Goal: Task Accomplishment & Management: Manage account settings

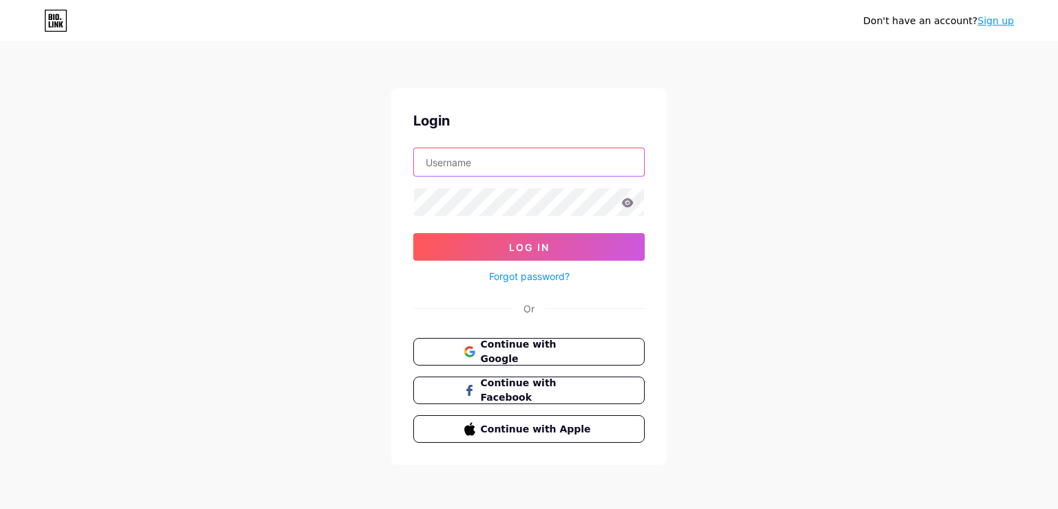
click at [535, 156] on input "text" at bounding box center [529, 162] width 230 height 28
click at [561, 350] on span "Continue with Google" at bounding box center [537, 352] width 115 height 30
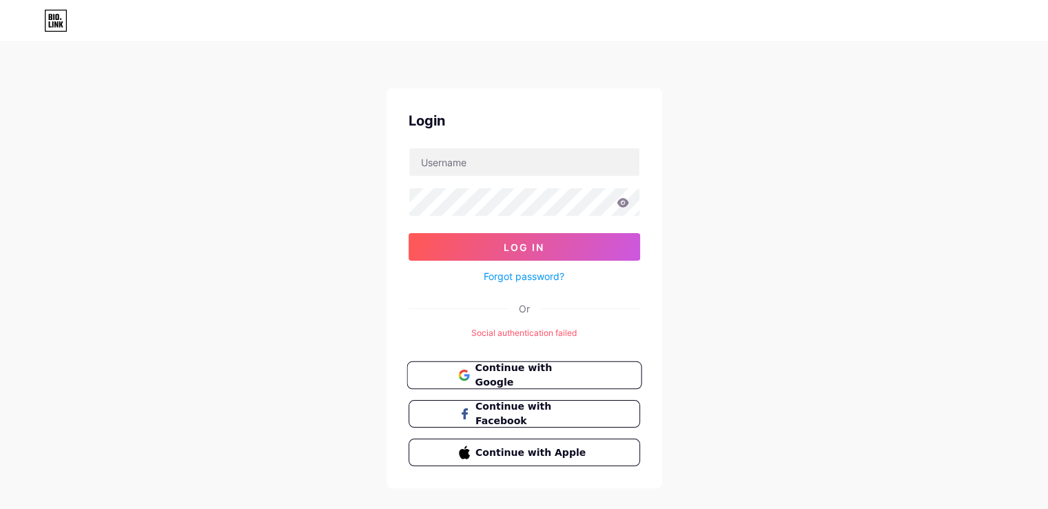
click at [526, 371] on span "Continue with Google" at bounding box center [532, 375] width 115 height 30
click at [482, 180] on form "Log In Forgot password?" at bounding box center [525, 215] width 232 height 137
click at [485, 158] on input "text" at bounding box center [524, 162] width 230 height 28
click at [482, 159] on input "text" at bounding box center [524, 162] width 230 height 28
click at [531, 166] on input "cafecitoquente@gmail.com" at bounding box center [524, 162] width 230 height 28
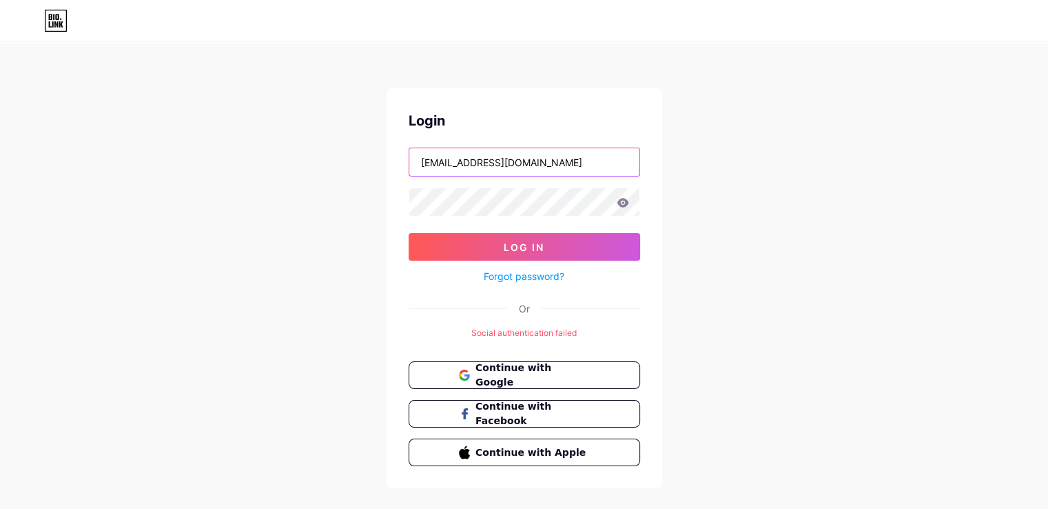
click at [531, 166] on input "cafecitoquente@gmail.com" at bounding box center [524, 162] width 230 height 28
drag, startPoint x: 772, startPoint y: 296, endPoint x: 771, endPoint y: 325, distance: 28.3
click at [772, 297] on div "Login gerson Log In Forgot password? Or Social authentication failed Continue w…" at bounding box center [524, 266] width 1048 height 532
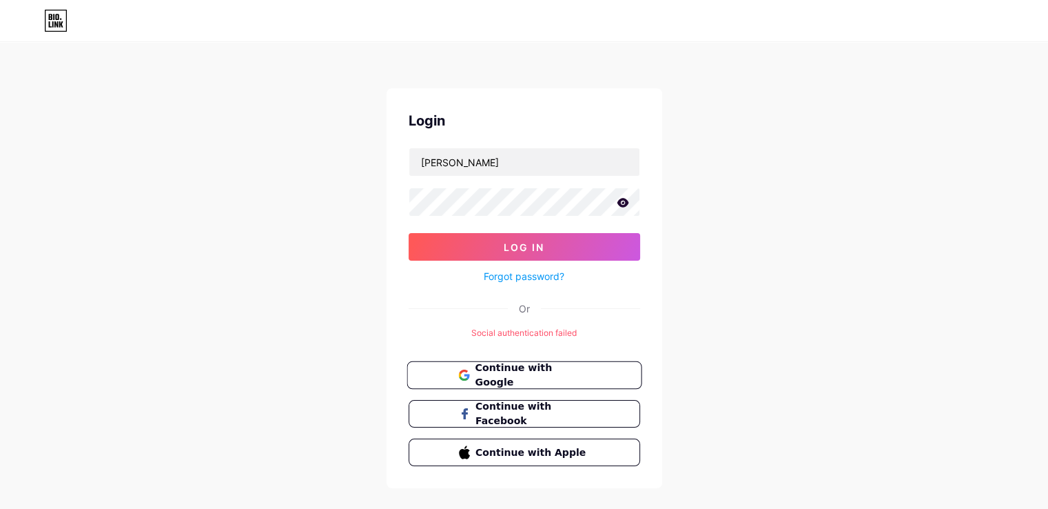
click at [524, 365] on button "Continue with Google" at bounding box center [524, 375] width 235 height 28
click at [562, 334] on div "Social authentication failed" at bounding box center [525, 333] width 232 height 12
click at [498, 169] on input "gerson" at bounding box center [524, 162] width 230 height 28
type input "[EMAIL_ADDRESS][DOMAIN_NAME]"
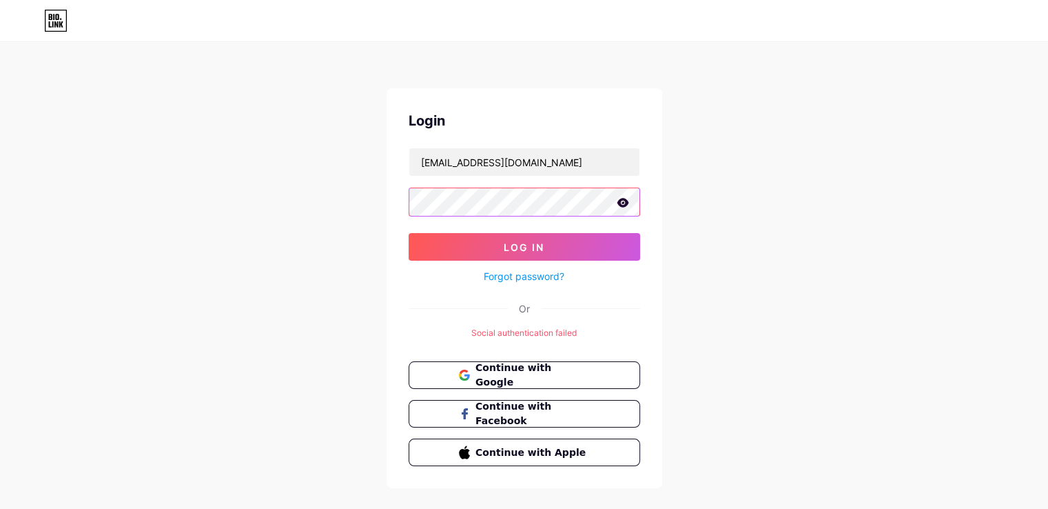
click at [409, 233] on button "Log In" at bounding box center [525, 247] width 232 height 28
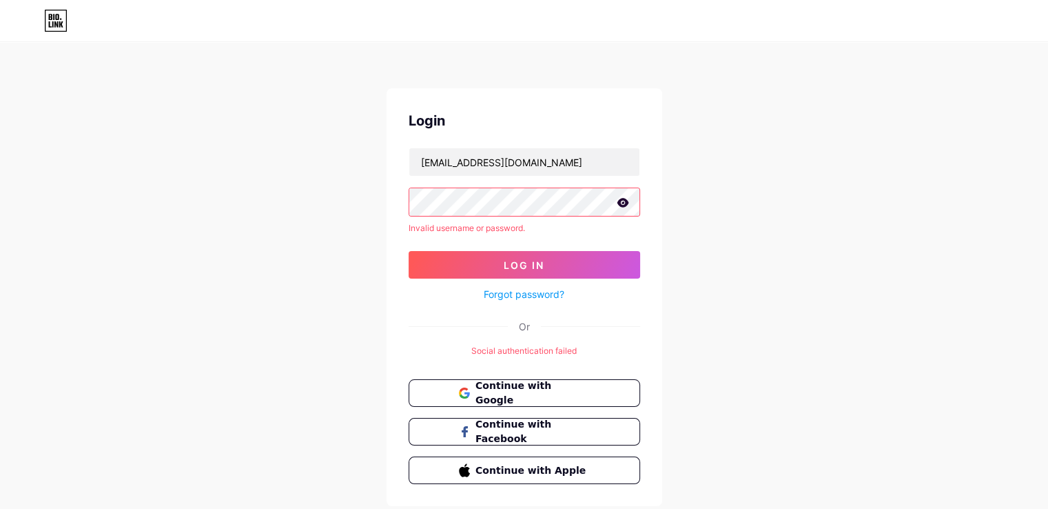
click at [438, 245] on form "gersonle21@gmail.com Invalid username or password. Log In Forgot password?" at bounding box center [525, 224] width 232 height 155
click at [528, 259] on span "Log In" at bounding box center [524, 265] width 41 height 12
click at [526, 294] on link "Forgot password?" at bounding box center [524, 294] width 81 height 14
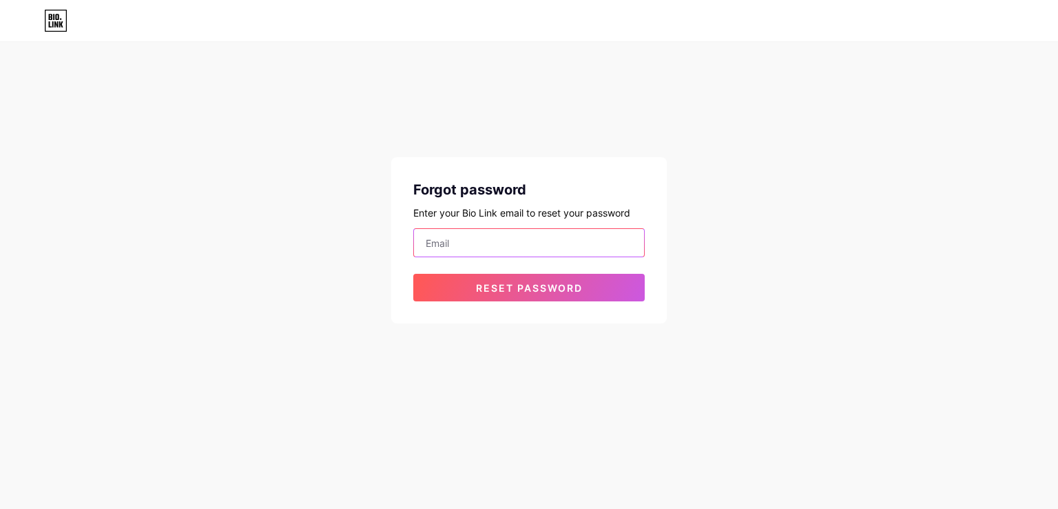
click at [436, 239] on input "email" at bounding box center [529, 243] width 230 height 28
click at [542, 237] on input "email" at bounding box center [529, 243] width 230 height 28
type input "[EMAIL_ADDRESS][DOMAIN_NAME]"
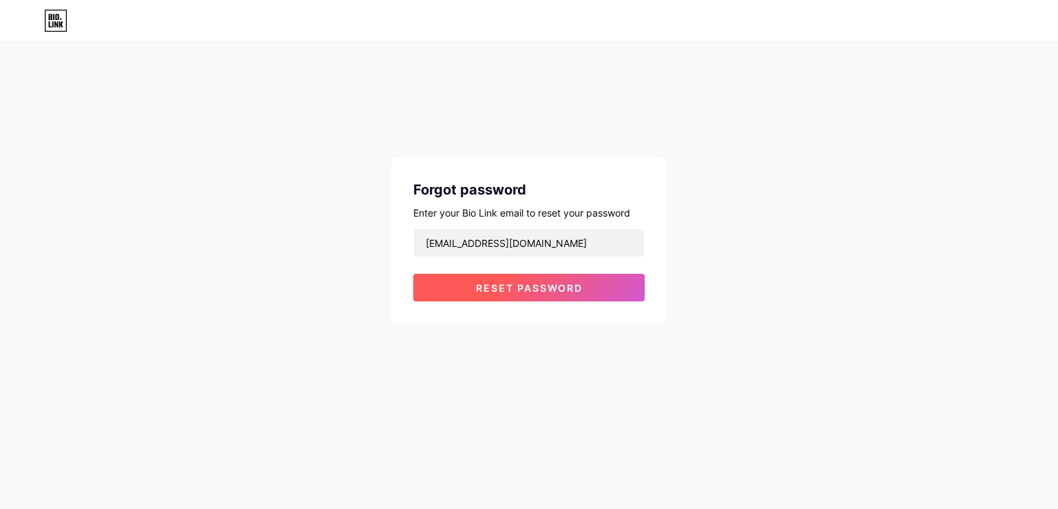
click at [553, 290] on span "Reset password" at bounding box center [529, 288] width 107 height 12
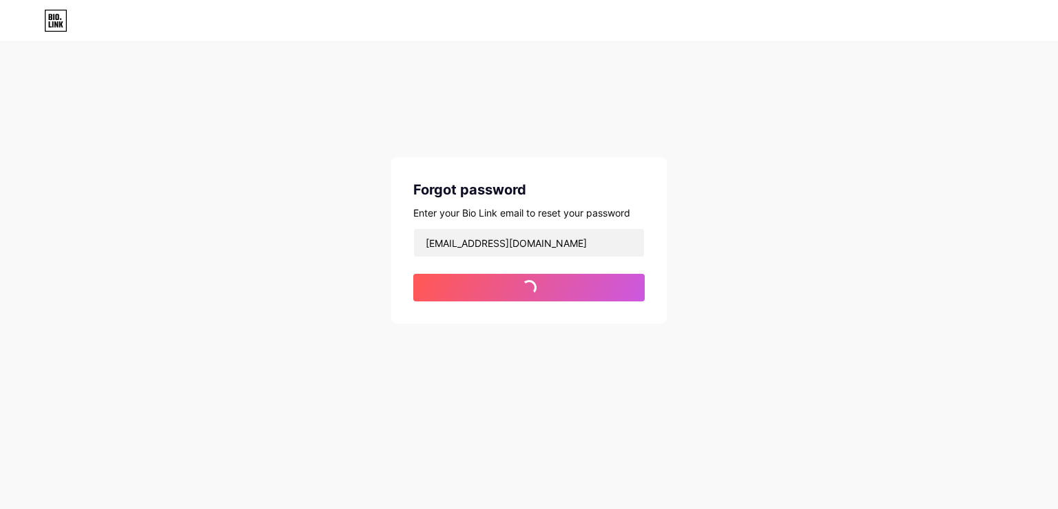
drag, startPoint x: 850, startPoint y: 203, endPoint x: 863, endPoint y: 203, distance: 13.8
click at [850, 201] on div "Forgot password Enter your Bio Link email to reset your password gersonle21@gma…" at bounding box center [529, 183] width 1058 height 367
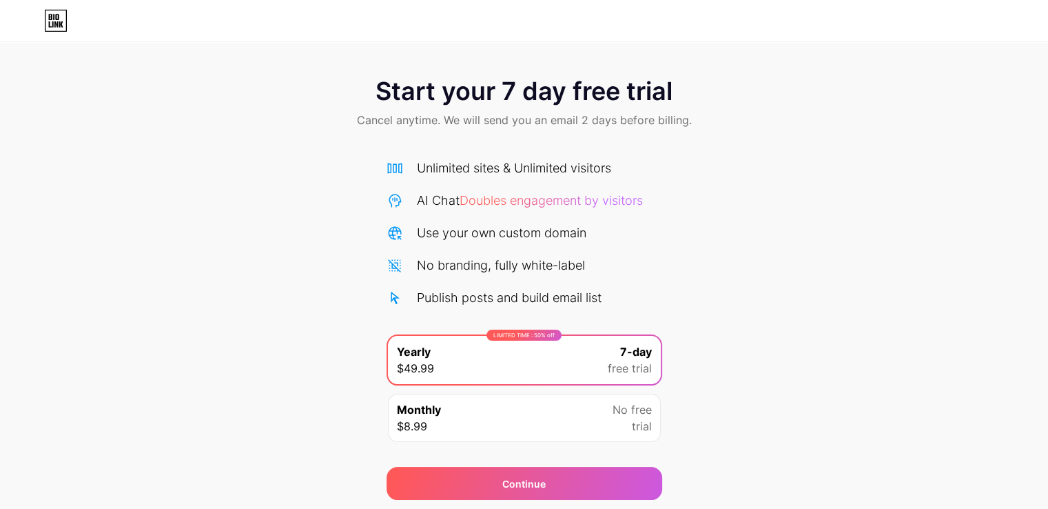
click at [39, 17] on div at bounding box center [524, 21] width 1048 height 22
click at [60, 22] on icon at bounding box center [61, 24] width 4 height 6
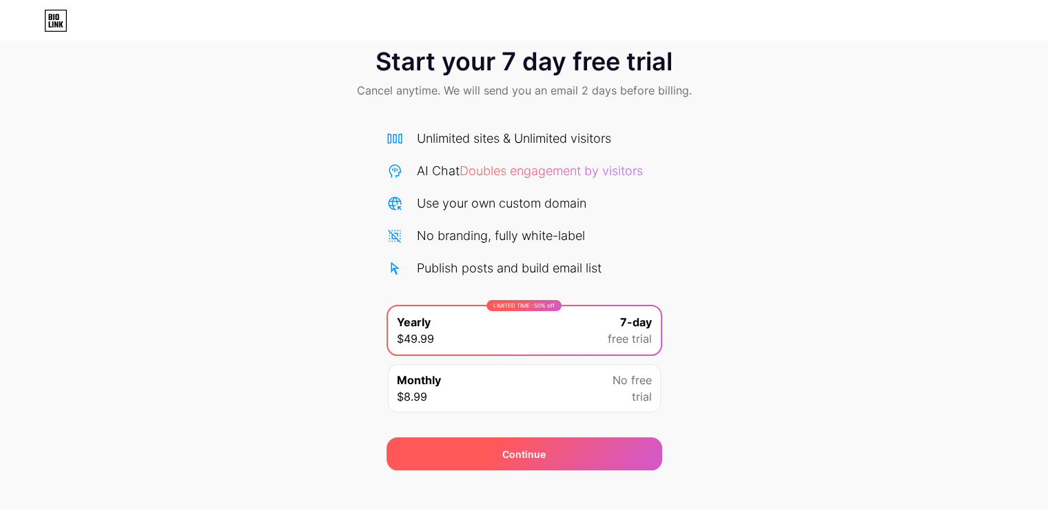
scroll to position [45, 0]
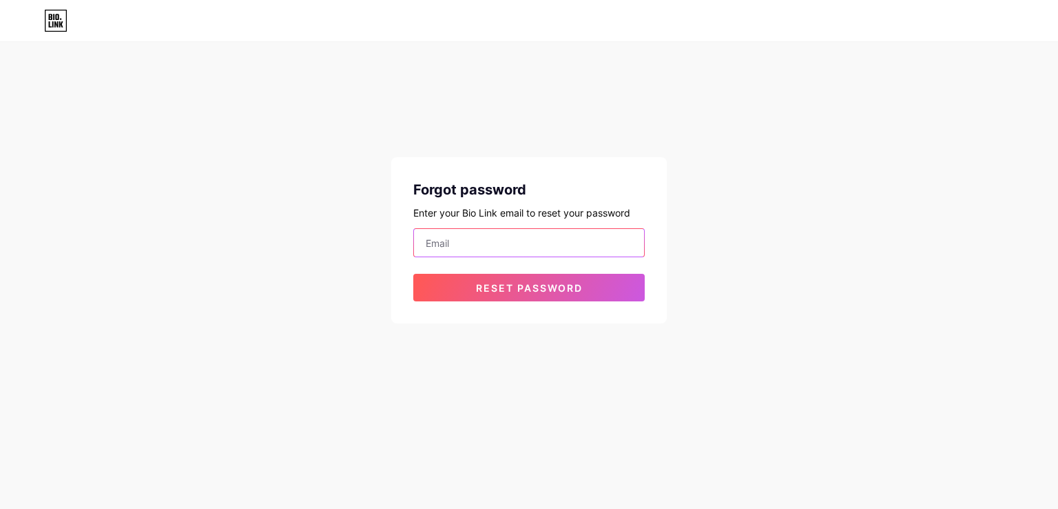
click at [475, 252] on input "email" at bounding box center [529, 243] width 230 height 28
type input "[EMAIL_ADDRESS][DOMAIN_NAME]"
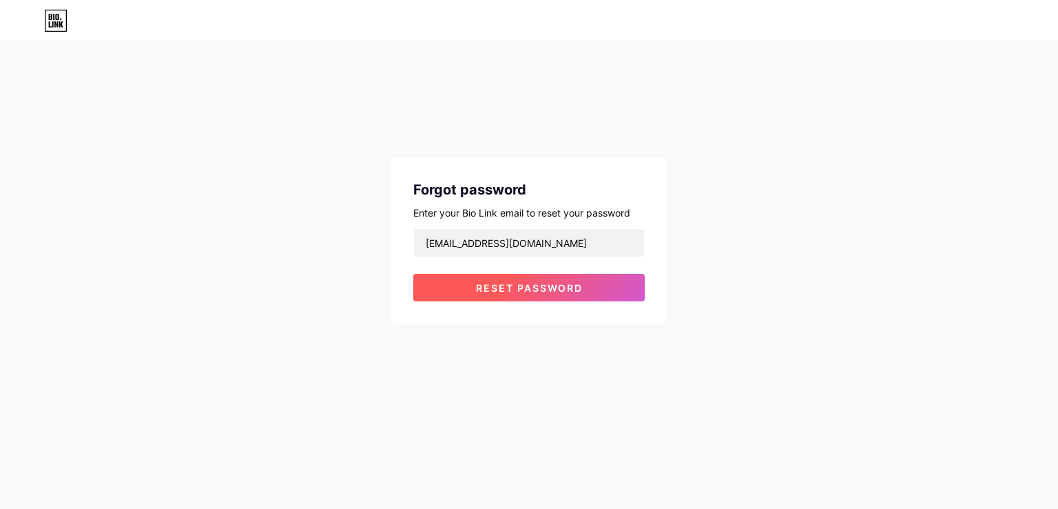
click at [549, 285] on span "Reset password" at bounding box center [529, 288] width 107 height 12
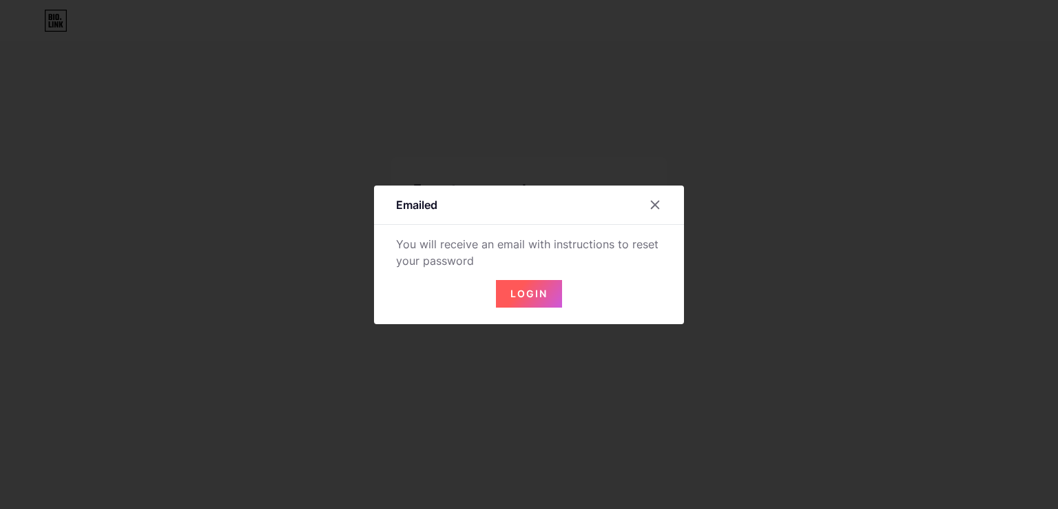
click at [526, 289] on span "Login" at bounding box center [529, 293] width 37 height 12
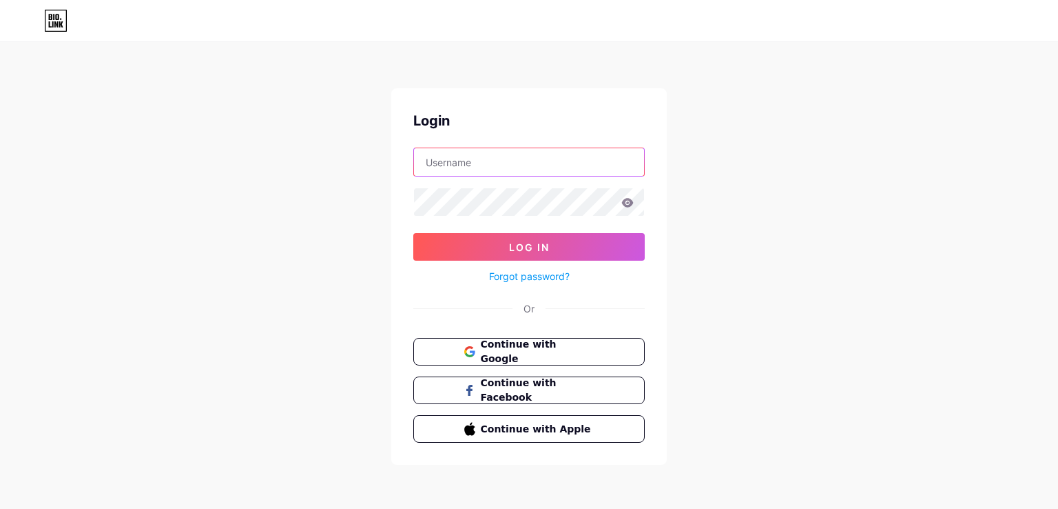
click at [473, 156] on input "text" at bounding box center [529, 162] width 230 height 28
click at [413, 233] on button "Log In" at bounding box center [529, 247] width 232 height 28
type input "[EMAIL_ADDRESS][DOMAIN_NAME]"
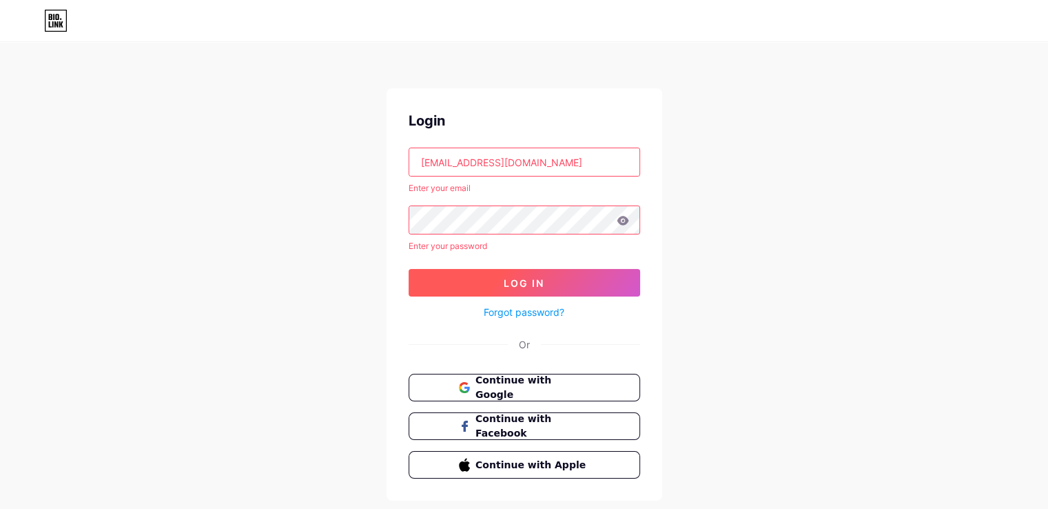
click at [541, 279] on span "Log In" at bounding box center [524, 283] width 41 height 12
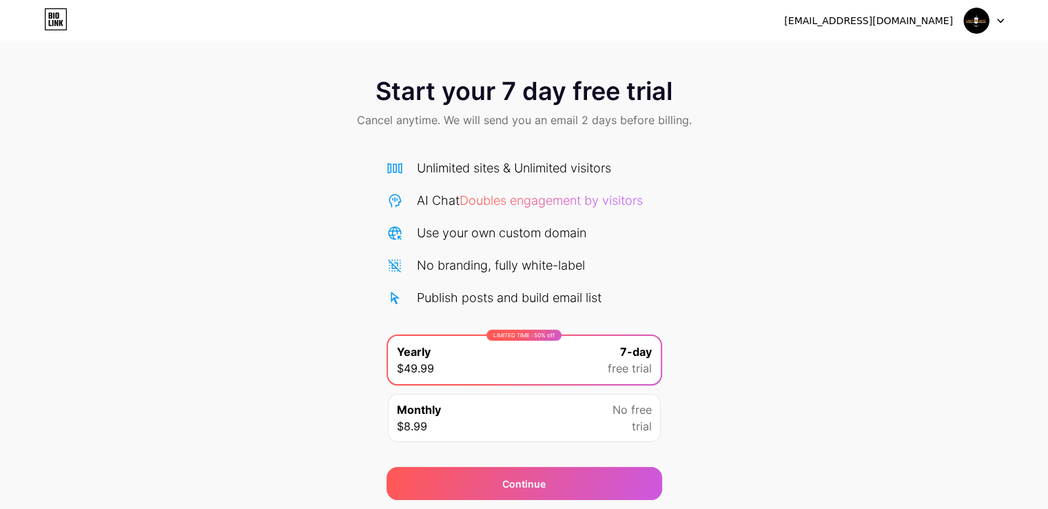
click at [846, 165] on div "Start your 7 day free trial Cancel anytime. We will send you an email 2 days be…" at bounding box center [524, 281] width 1048 height 436
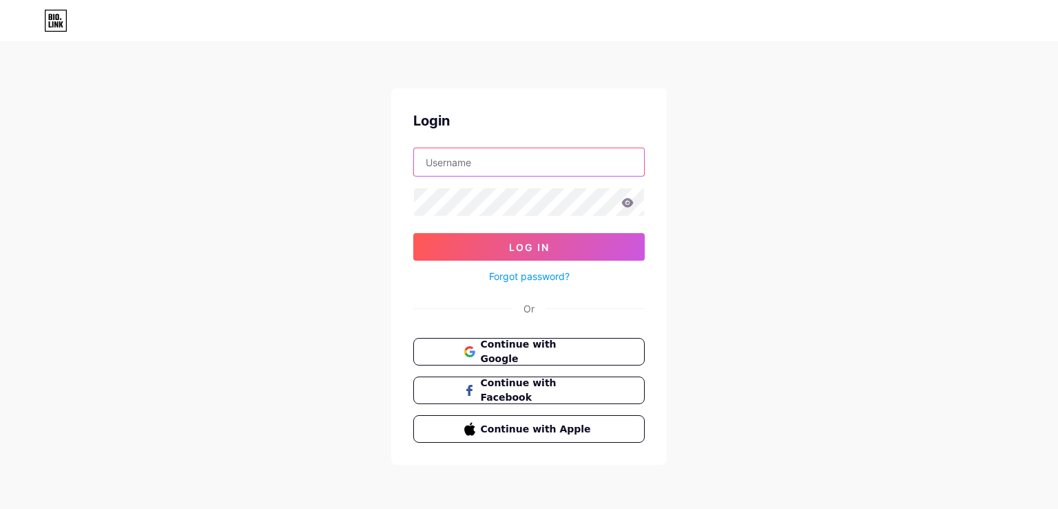
click at [473, 167] on input "text" at bounding box center [529, 162] width 230 height 28
click at [515, 151] on input "text" at bounding box center [529, 162] width 230 height 28
click at [413, 233] on button "Log In" at bounding box center [529, 247] width 232 height 28
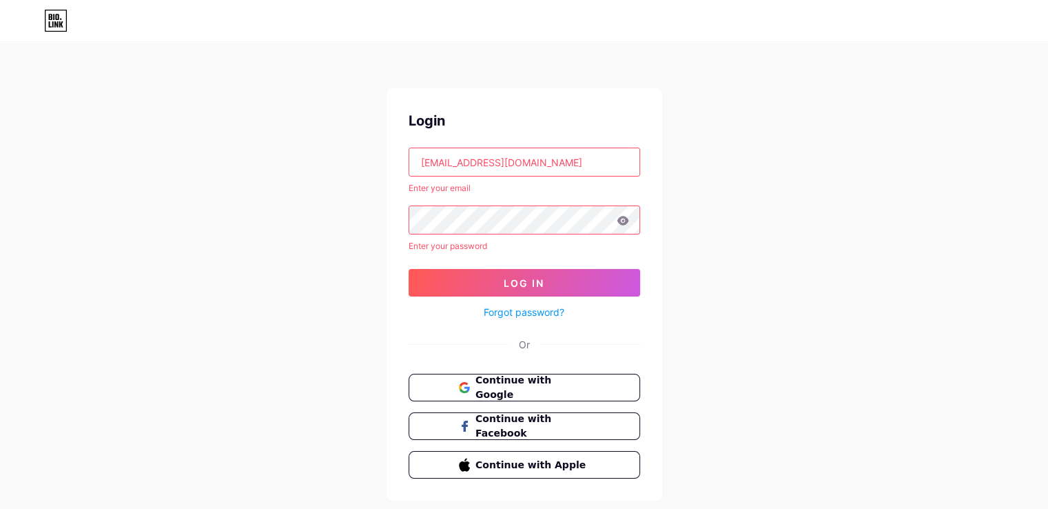
click at [624, 218] on icon at bounding box center [623, 220] width 12 height 9
click at [691, 194] on div "Login [EMAIL_ADDRESS][DOMAIN_NAME] Enter your email Enter your password Log In …" at bounding box center [524, 272] width 1048 height 544
drag, startPoint x: 579, startPoint y: 170, endPoint x: 567, endPoint y: 170, distance: 11.7
click at [579, 170] on input "[EMAIL_ADDRESS][DOMAIN_NAME]" at bounding box center [524, 162] width 230 height 28
click at [618, 221] on icon at bounding box center [623, 220] width 12 height 9
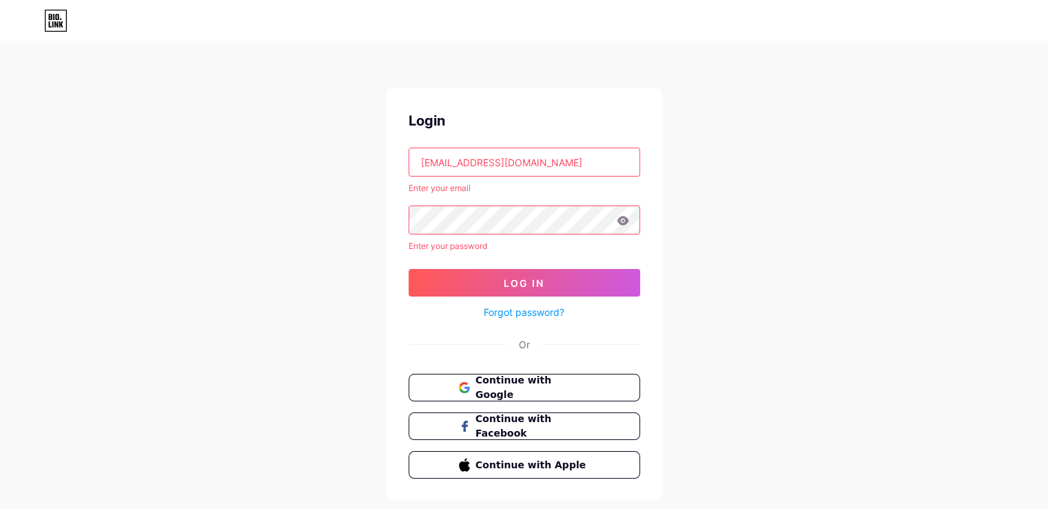
click at [534, 166] on input "[EMAIL_ADDRESS][DOMAIN_NAME]" at bounding box center [524, 162] width 230 height 28
type input "[EMAIL_ADDRESS][DOMAIN_NAME]"
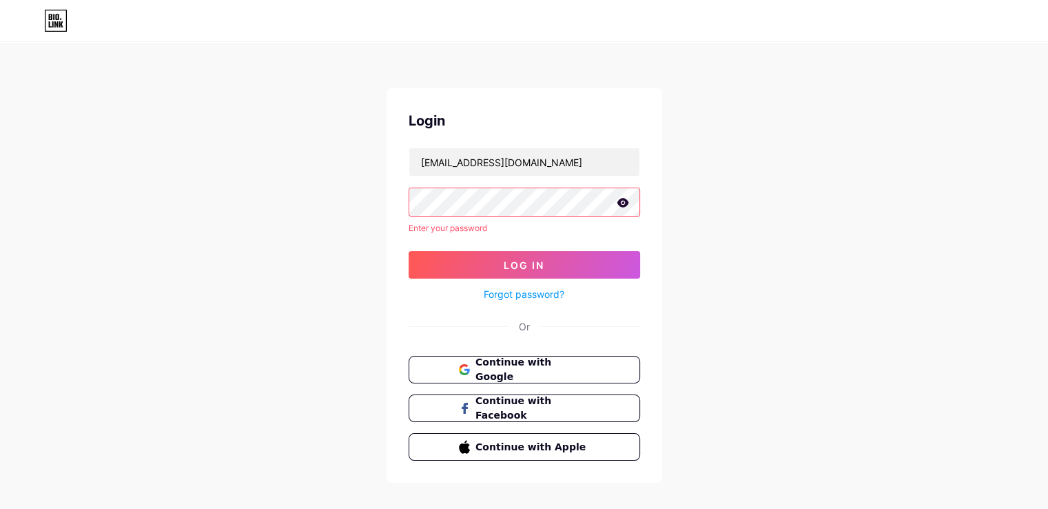
click at [624, 204] on icon at bounding box center [623, 202] width 12 height 9
click at [518, 262] on span "Log In" at bounding box center [524, 265] width 41 height 12
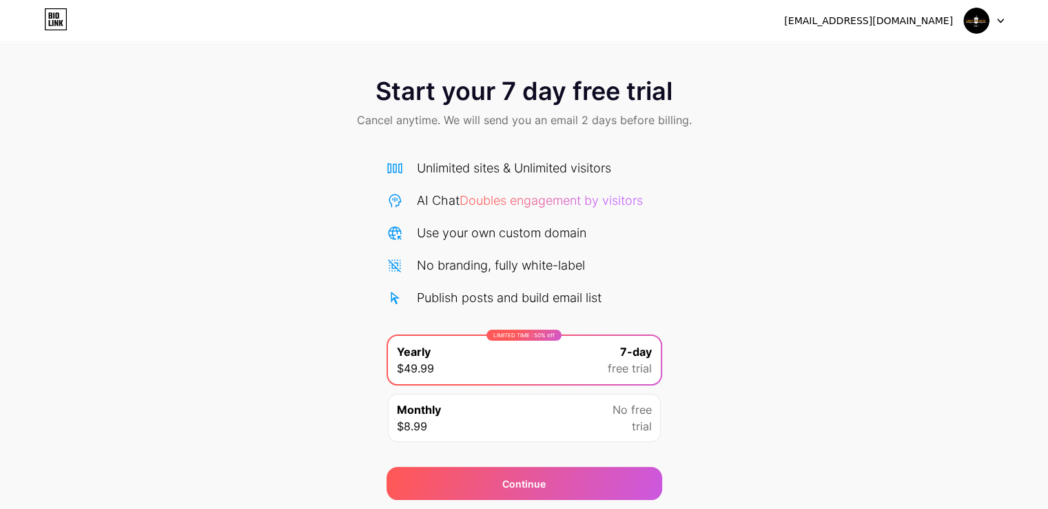
click at [1001, 20] on icon at bounding box center [1000, 21] width 7 height 5
click at [959, 181] on div "Start your 7 day free trial Cancel anytime. We will send you an email 2 days be…" at bounding box center [524, 281] width 1048 height 436
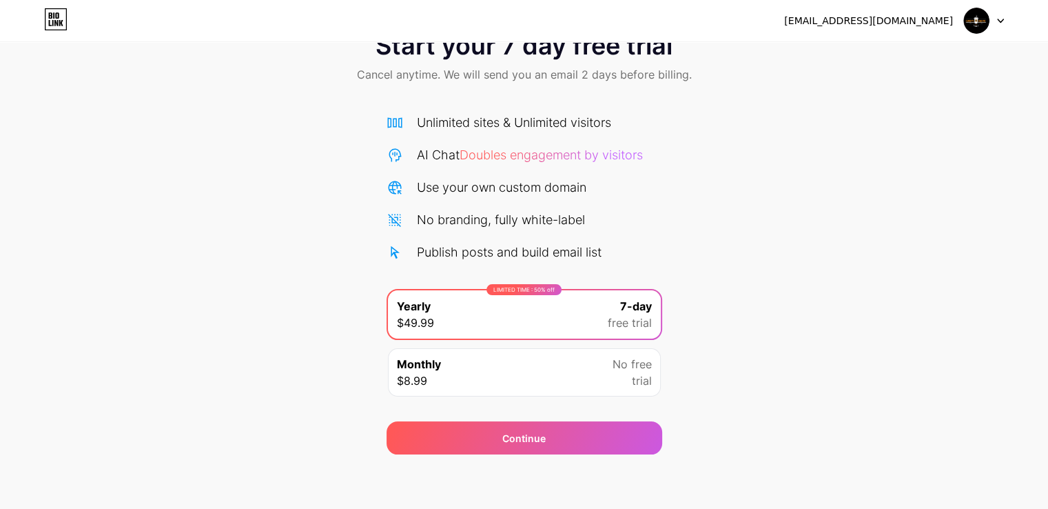
click at [623, 375] on div "No free trial" at bounding box center [632, 372] width 39 height 33
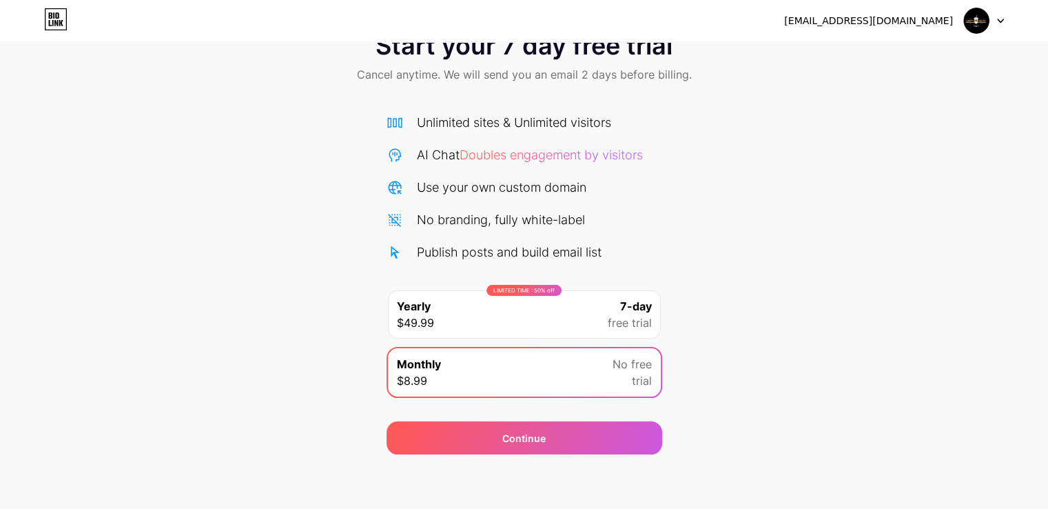
click at [781, 353] on div "Start your 7 day free trial Cancel anytime. We will send you an email 2 days be…" at bounding box center [524, 236] width 1048 height 436
click at [999, 19] on icon at bounding box center [1000, 21] width 7 height 5
click at [938, 206] on div "Start your 7 day free trial Cancel anytime. We will send you an email 2 days be…" at bounding box center [524, 236] width 1048 height 436
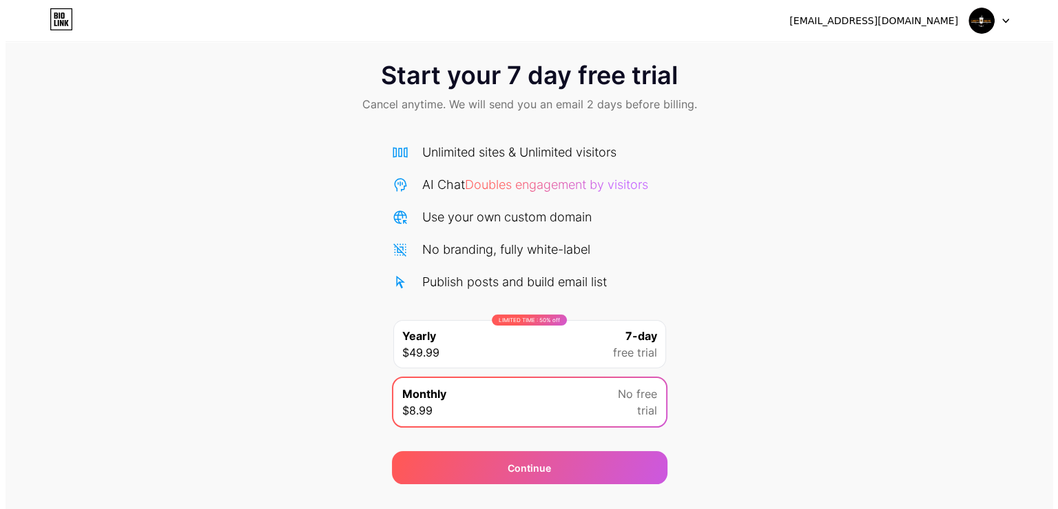
scroll to position [0, 0]
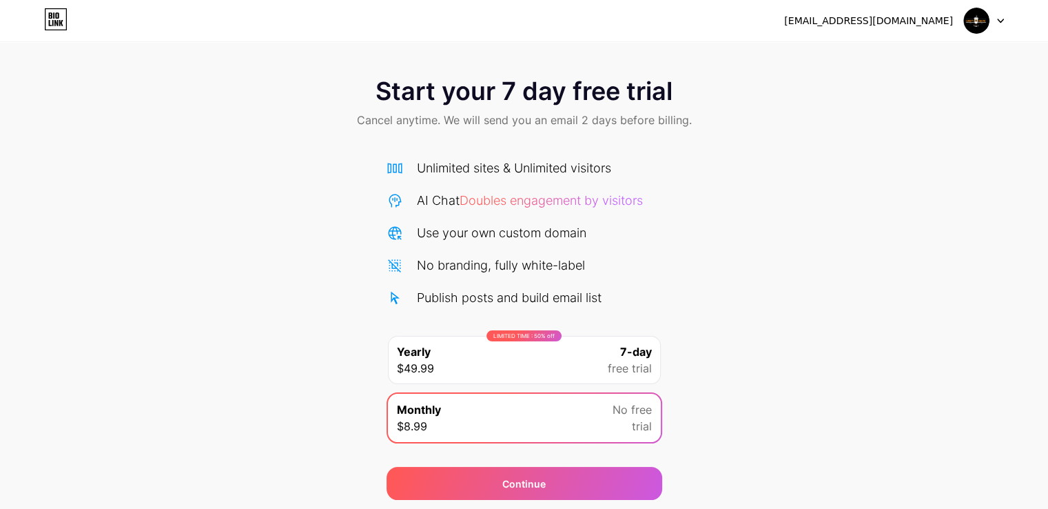
click at [583, 353] on div "LIMITED TIME : 50% off Yearly $49.99 7-day free trial" at bounding box center [524, 360] width 273 height 48
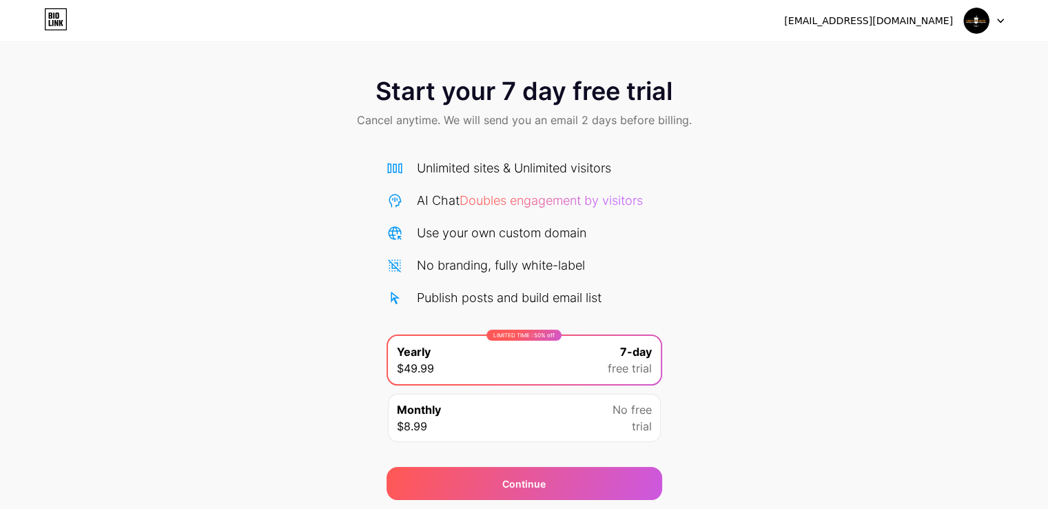
click at [972, 307] on div "Start your 7 day free trial Cancel anytime. We will send you an email 2 days be…" at bounding box center [524, 281] width 1048 height 436
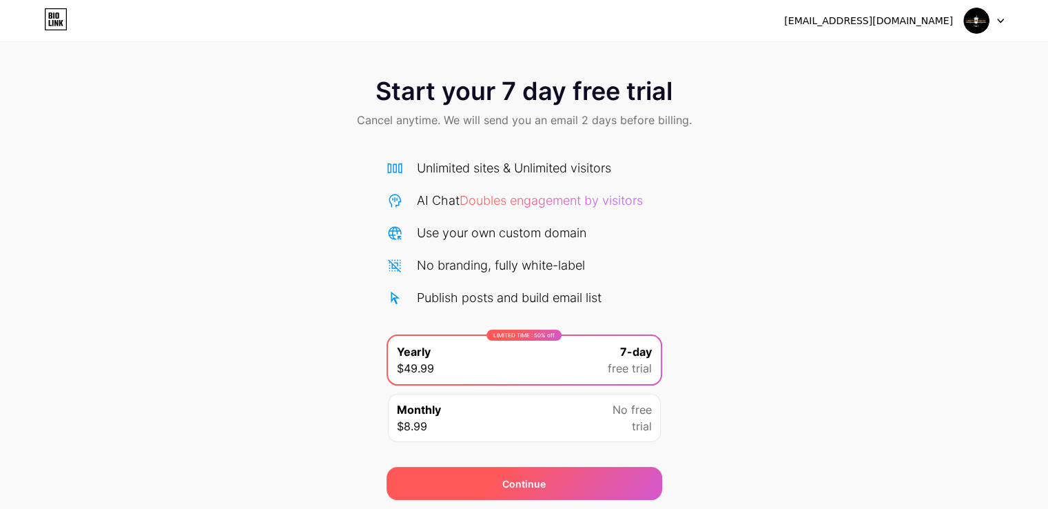
click at [591, 478] on div "Continue" at bounding box center [525, 483] width 276 height 33
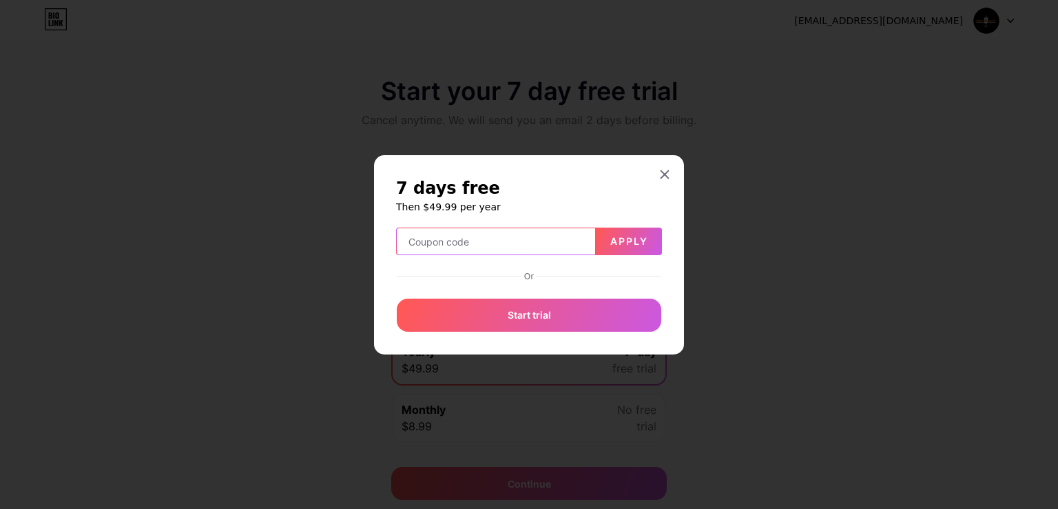
click at [531, 239] on input "text" at bounding box center [496, 242] width 198 height 28
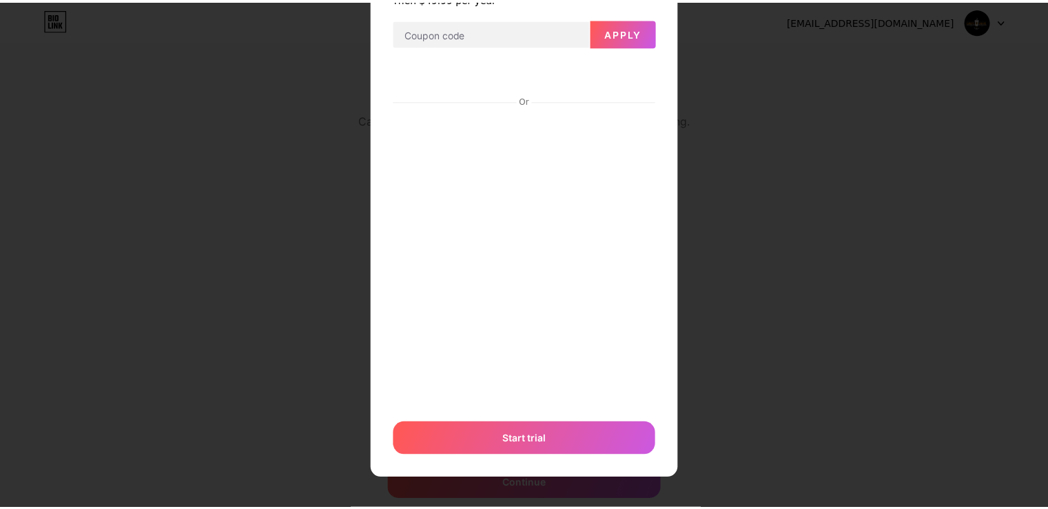
scroll to position [84, 0]
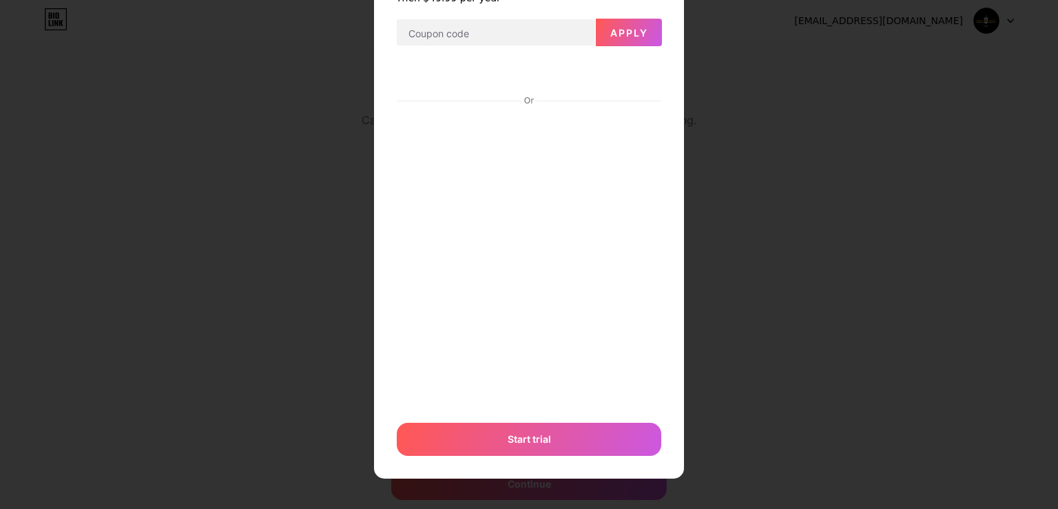
click at [762, 246] on div at bounding box center [529, 170] width 1058 height 509
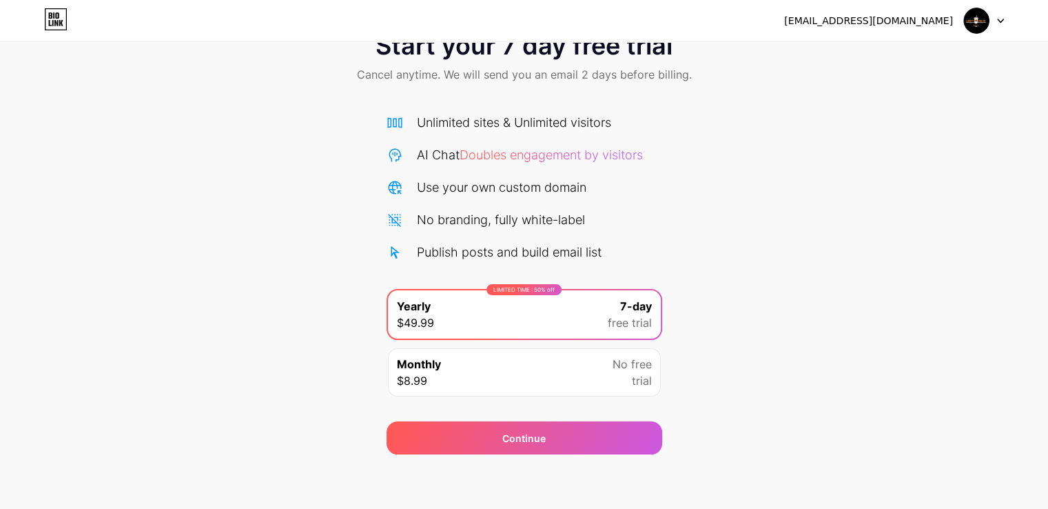
scroll to position [0, 0]
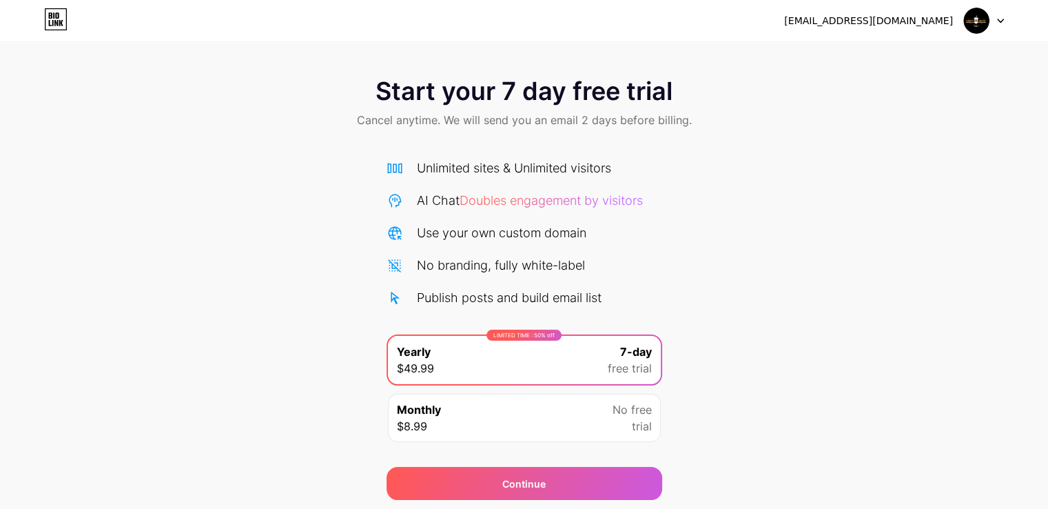
drag, startPoint x: 666, startPoint y: 329, endPoint x: 903, endPoint y: 294, distance: 238.9
click at [673, 329] on div "Start your 7 day free trial Cancel anytime. We will send you an email 2 days be…" at bounding box center [524, 281] width 1048 height 436
click at [970, 32] on span at bounding box center [976, 21] width 26 height 26
